Goal: Task Accomplishment & Management: Use online tool/utility

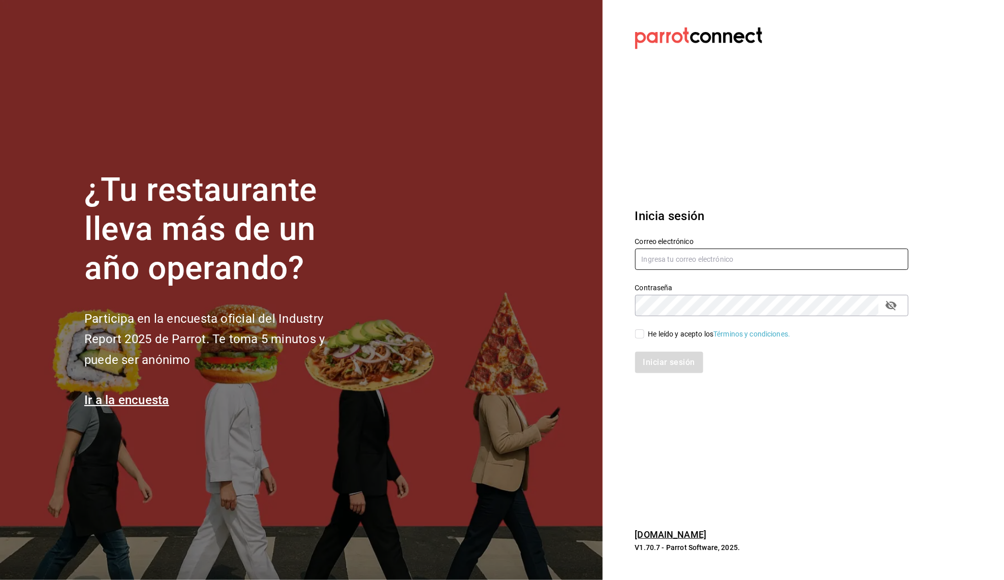
type input "[EMAIL_ADDRESS][DOMAIN_NAME]"
click at [641, 334] on input "He leído y acepto los Términos y condiciones." at bounding box center [639, 333] width 9 height 9
checkbox input "true"
click at [675, 365] on button "Iniciar sesión" at bounding box center [669, 362] width 69 height 21
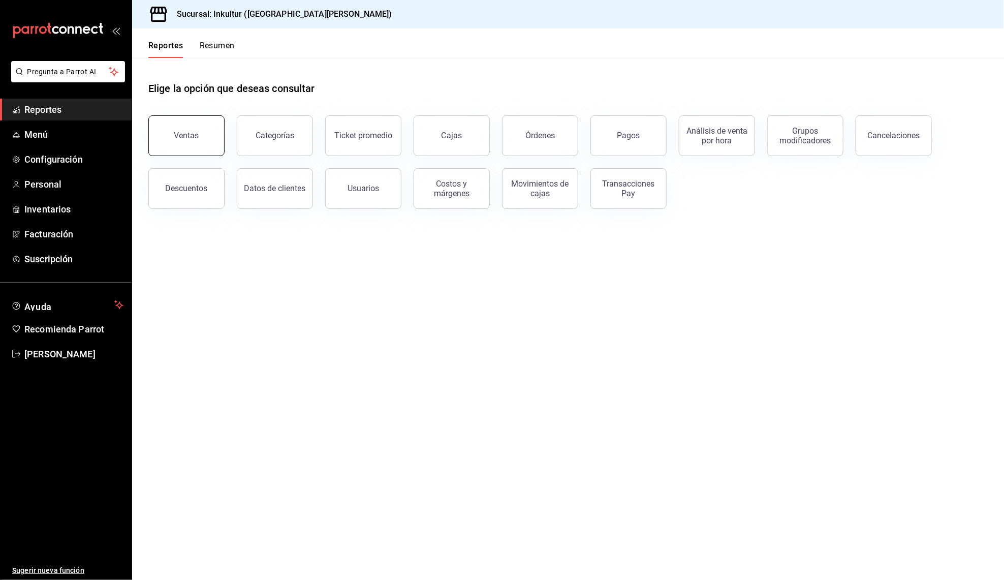
click at [191, 134] on div "Ventas" at bounding box center [186, 136] width 25 height 10
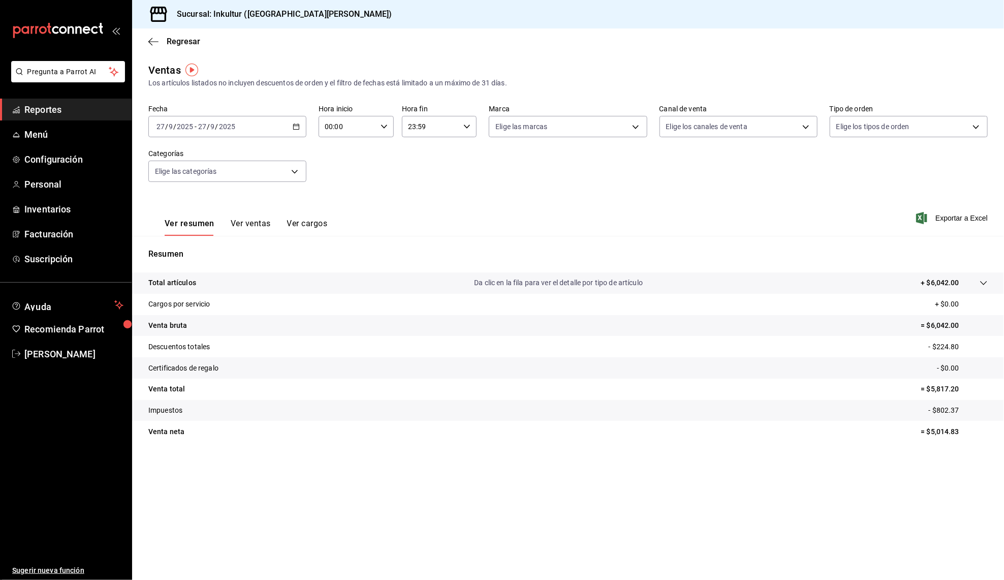
click at [296, 130] on div "[DATE] [DATE] - [DATE] [DATE]" at bounding box center [227, 126] width 158 height 21
click at [194, 180] on span "Ayer" at bounding box center [196, 180] width 79 height 11
click at [251, 223] on button "Ver ventas" at bounding box center [251, 226] width 40 height 17
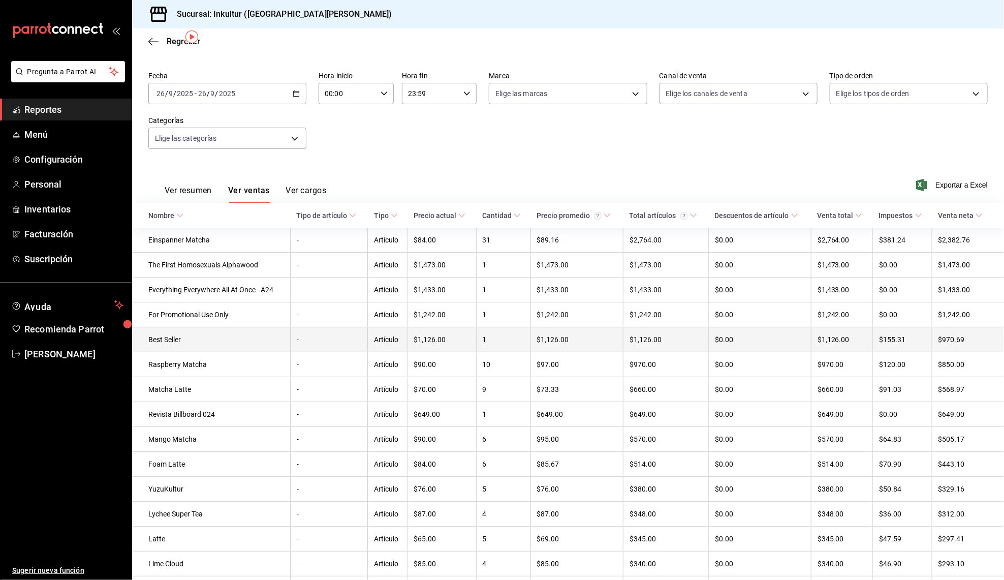
scroll to position [33, 0]
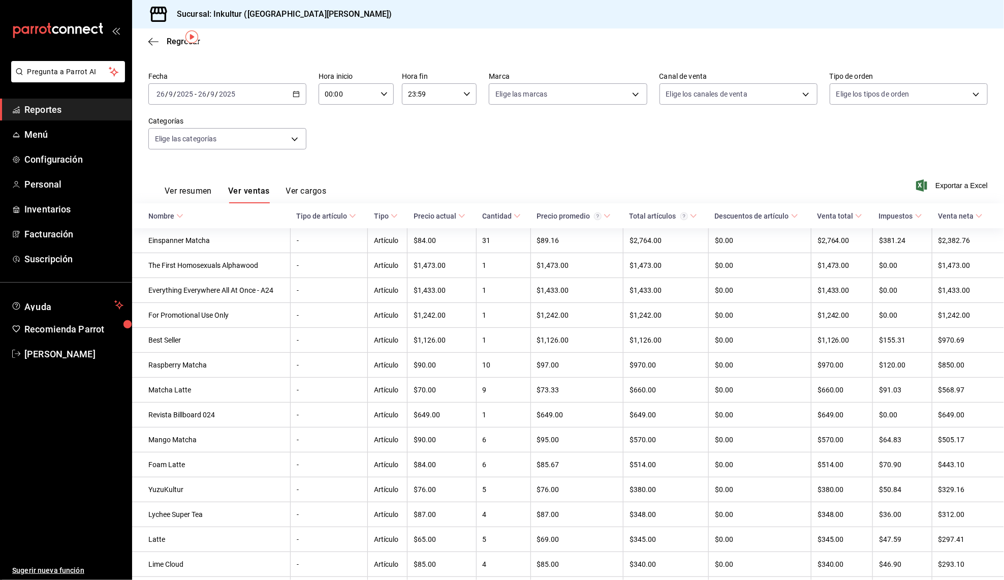
click at [297, 93] on icon "button" at bounding box center [296, 93] width 7 height 7
click at [202, 214] on span "Rango de fechas" at bounding box center [196, 216] width 79 height 11
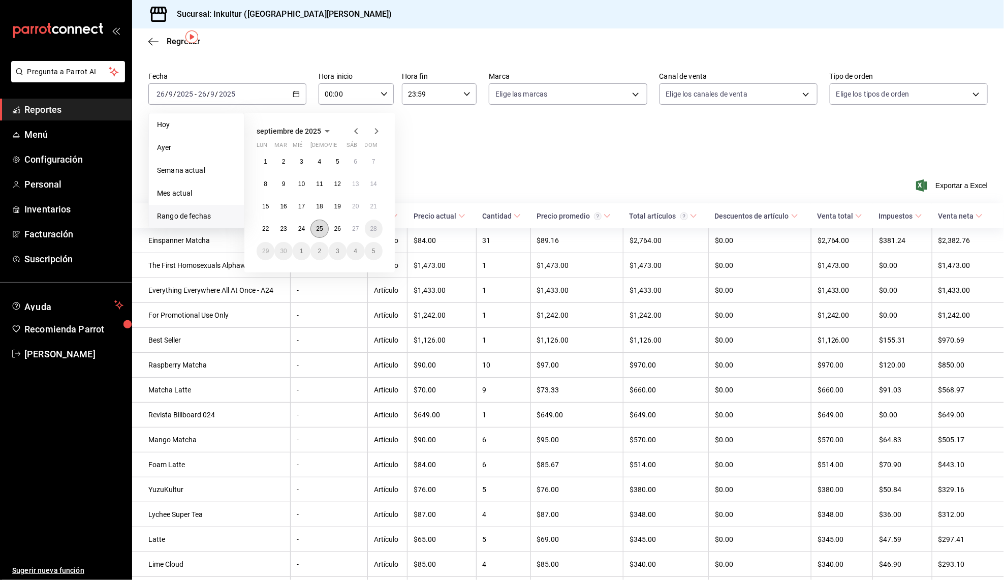
click at [318, 231] on button "25" at bounding box center [319, 228] width 18 height 18
click at [339, 229] on abbr "26" at bounding box center [337, 228] width 7 height 7
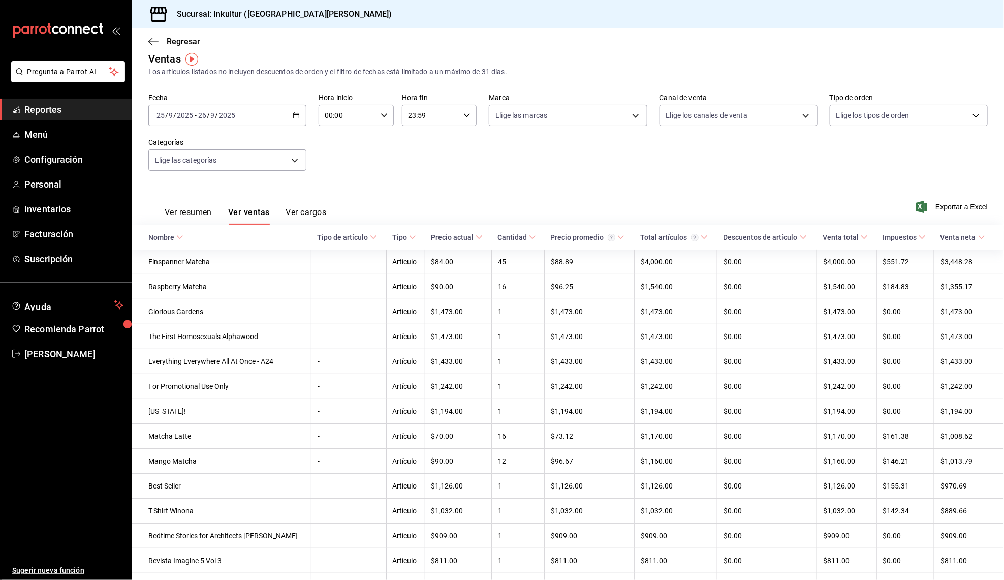
scroll to position [11, 0]
click at [296, 115] on icon "button" at bounding box center [296, 115] width 7 height 7
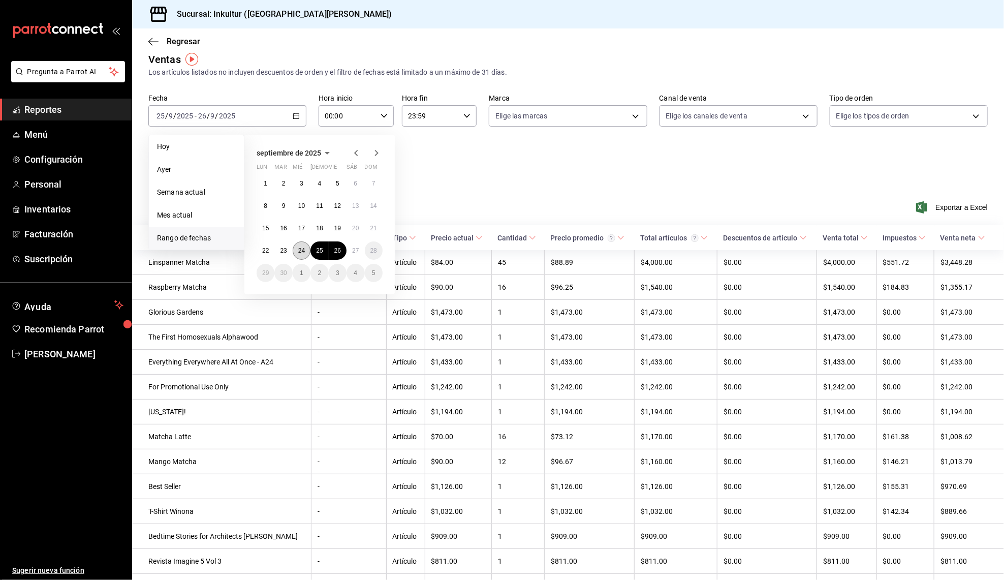
click at [298, 249] on abbr "24" at bounding box center [301, 250] width 7 height 7
click at [357, 247] on abbr "27" at bounding box center [355, 250] width 7 height 7
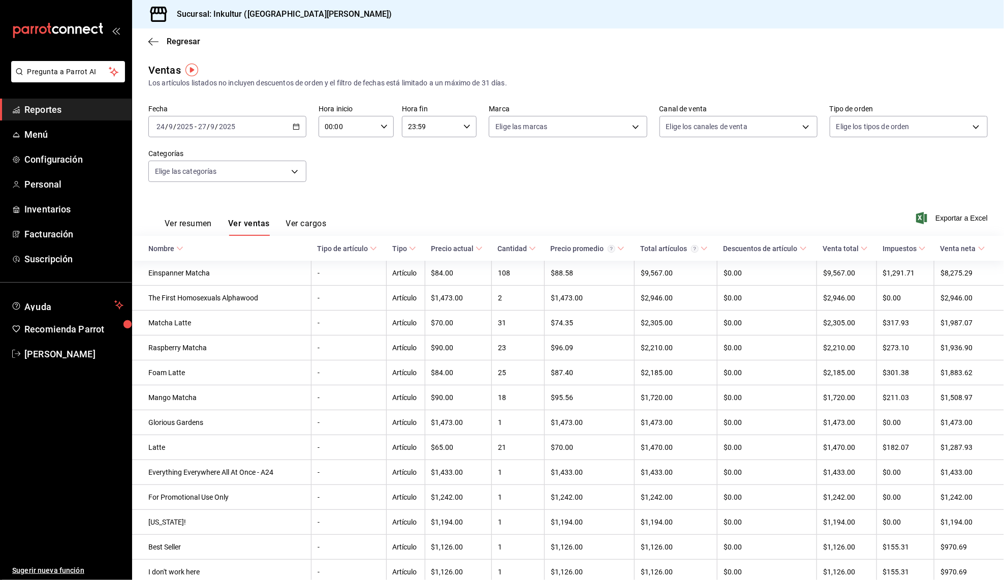
click at [583, 157] on div "Fecha 2025-09-24 24 / 9 / 2025 - 2025-09-27 27 / 9 / 2025 Hora inicio 00:00 Hor…" at bounding box center [567, 149] width 839 height 89
